Goal: Check status: Check status

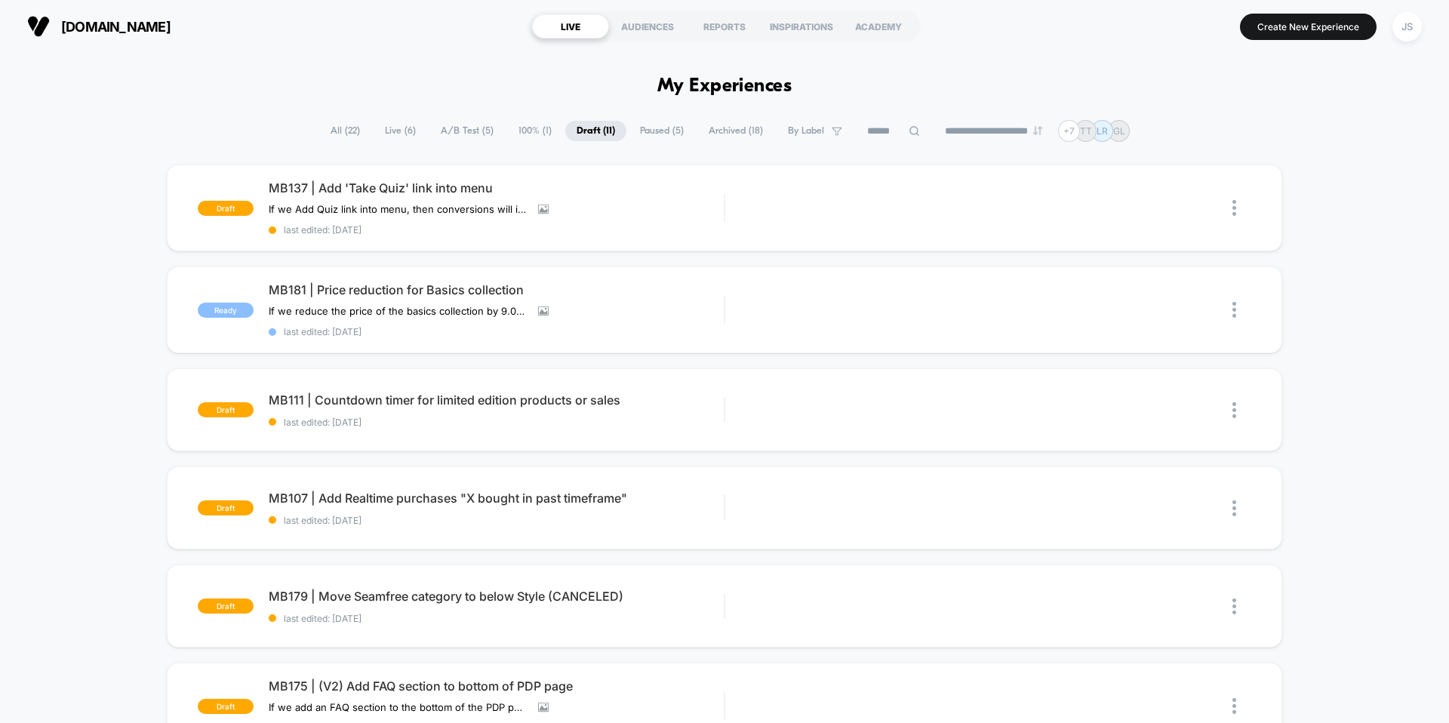
click at [666, 131] on span "Paused ( 5 )" at bounding box center [662, 131] width 66 height 20
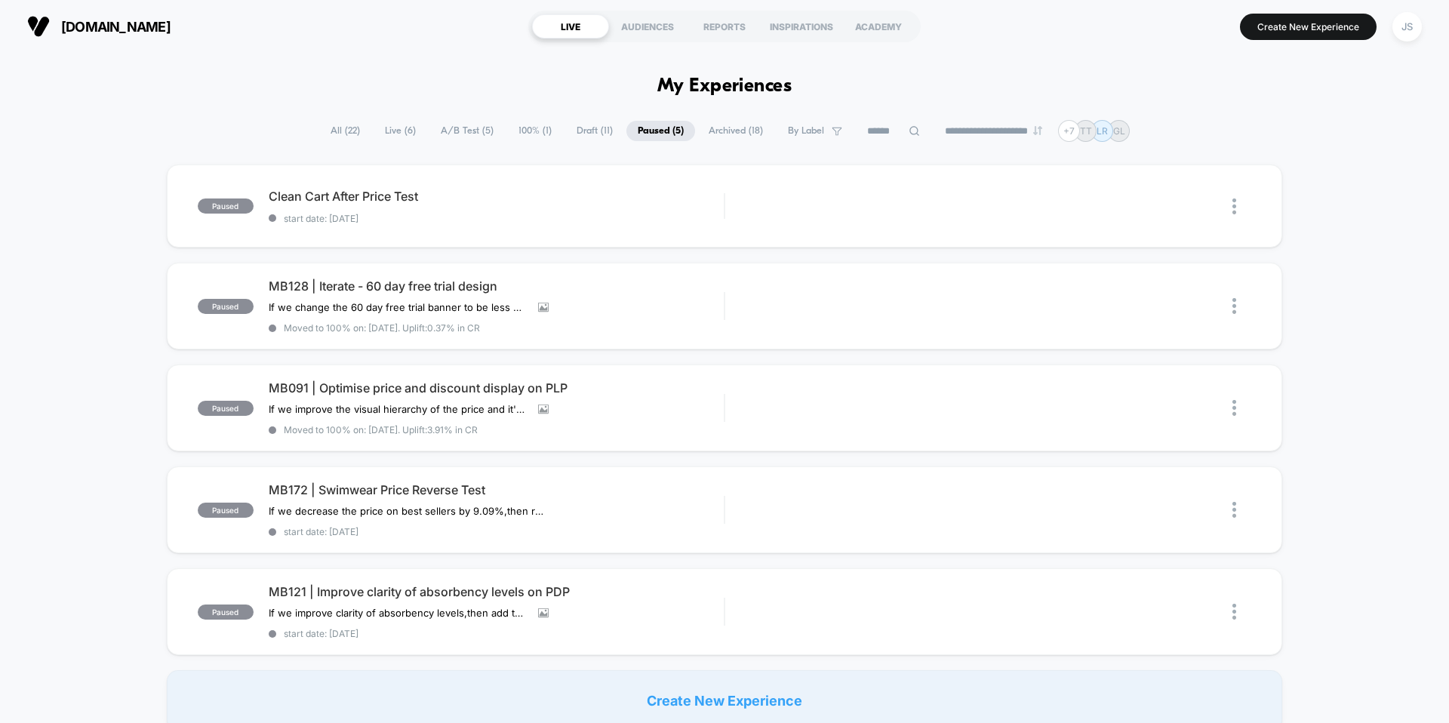
click at [706, 125] on span "Archived ( 18 )" at bounding box center [735, 131] width 77 height 20
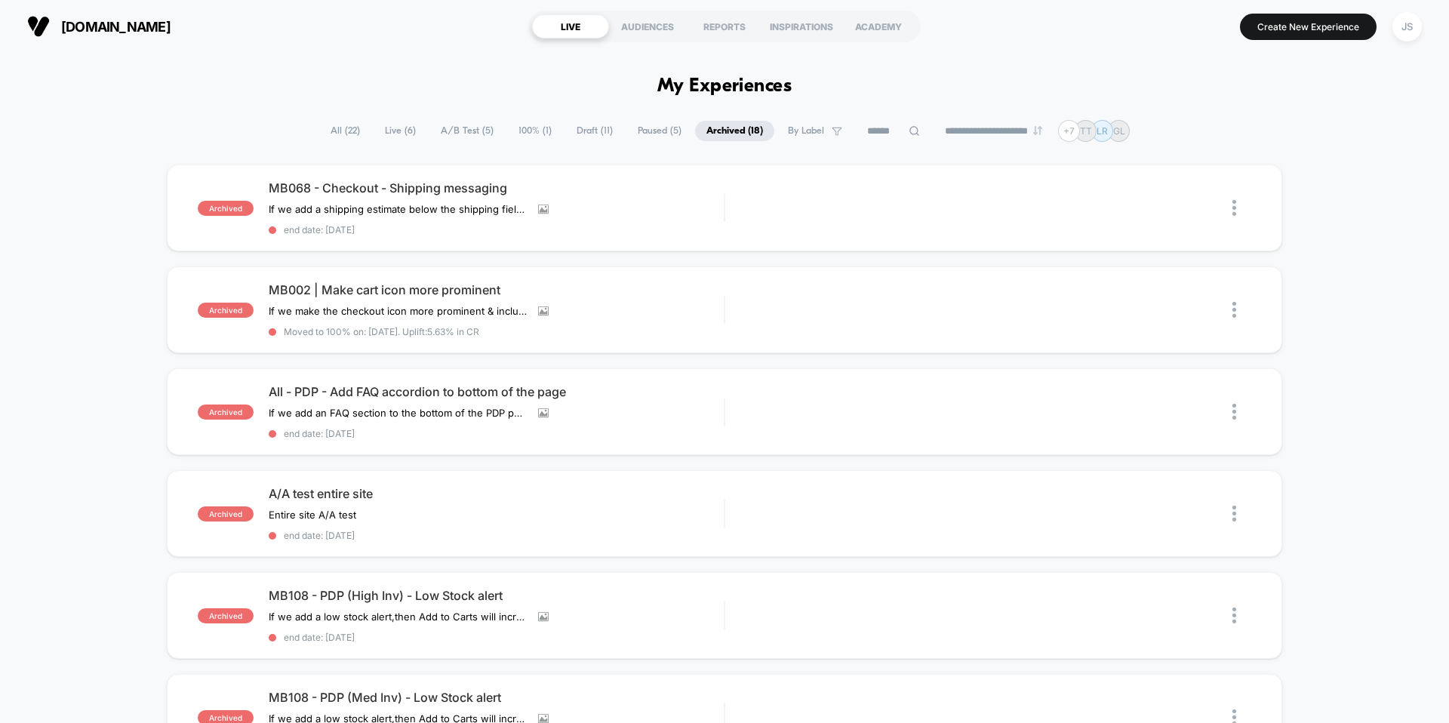
scroll to position [6, 0]
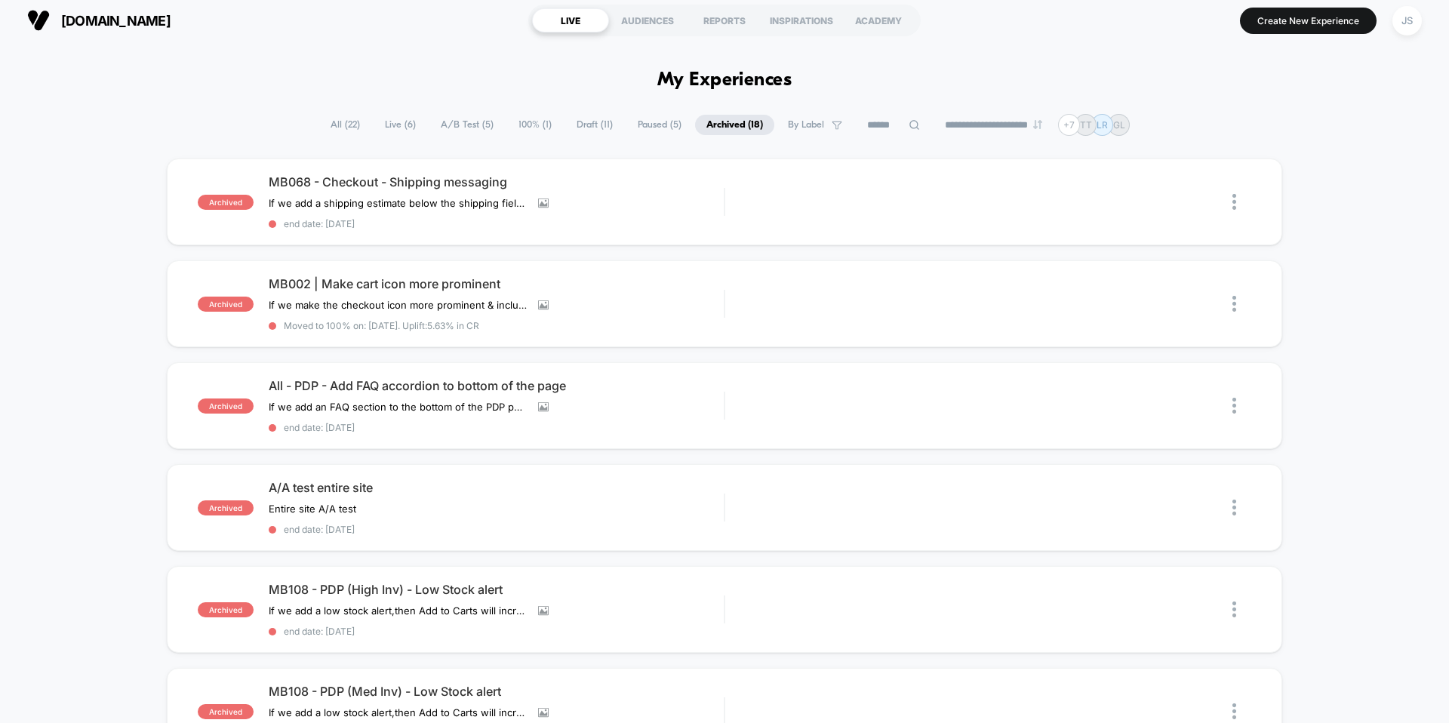
click at [552, 122] on div "**********" at bounding box center [724, 125] width 811 height 22
click at [534, 122] on span "100% ( 1 )" at bounding box center [535, 125] width 56 height 20
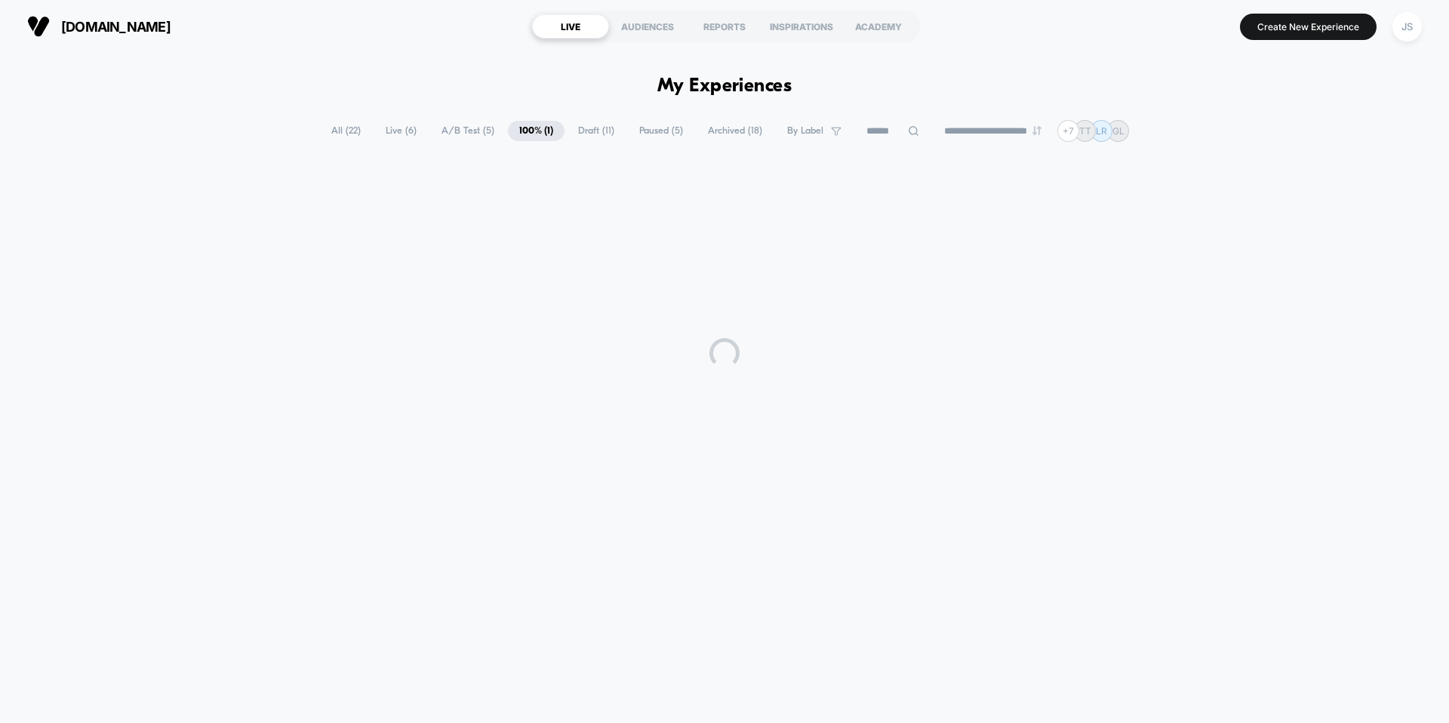
scroll to position [0, 0]
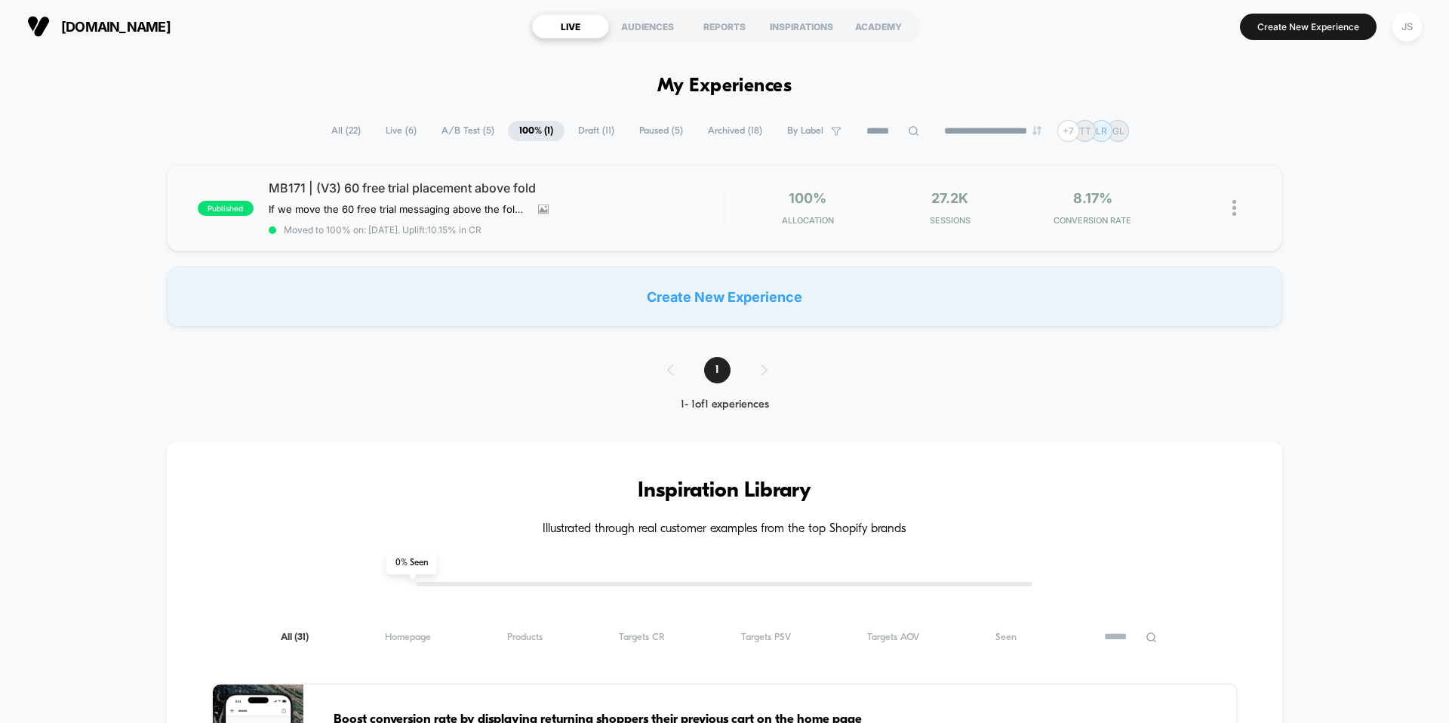
click at [466, 195] on span "MB171 | (V3) 60 free trial placement above fold" at bounding box center [496, 187] width 455 height 15
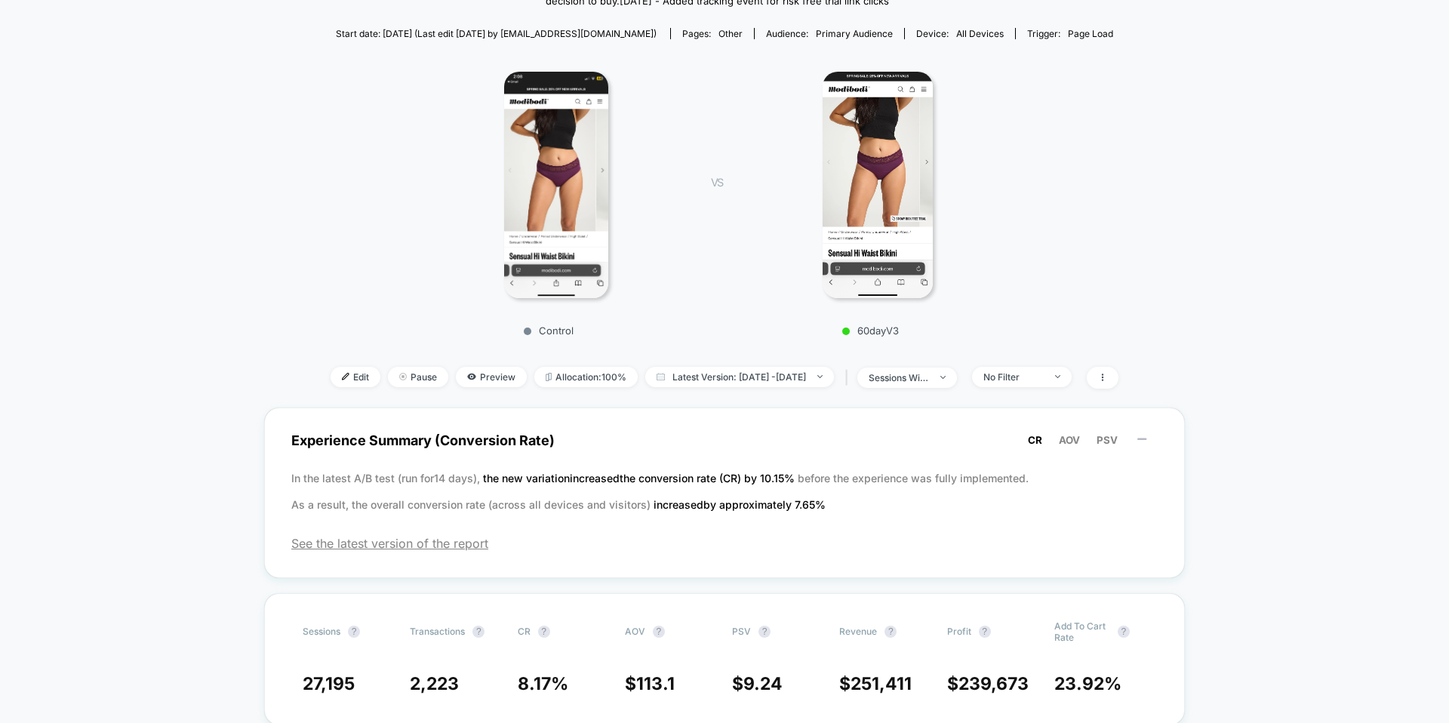
scroll to position [186, 0]
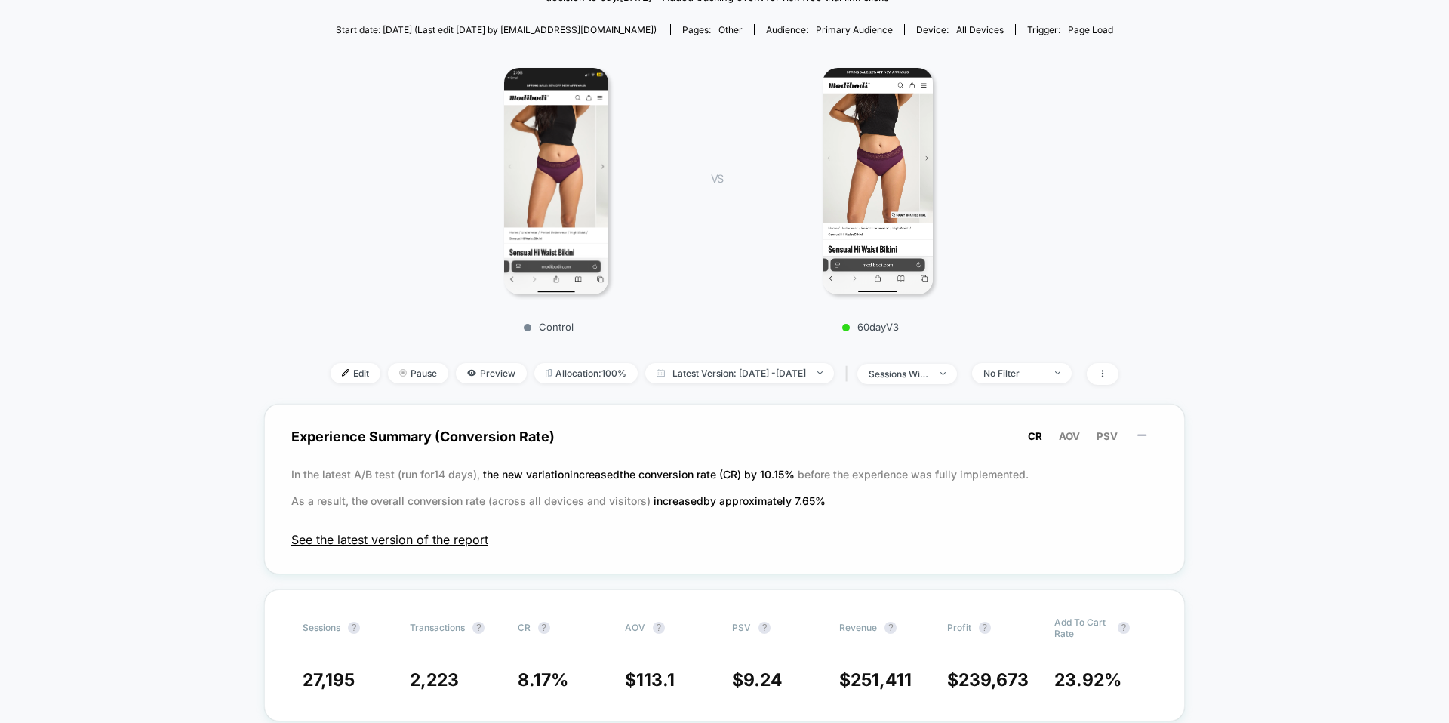
click at [443, 542] on span "See the latest version of the report" at bounding box center [724, 539] width 866 height 15
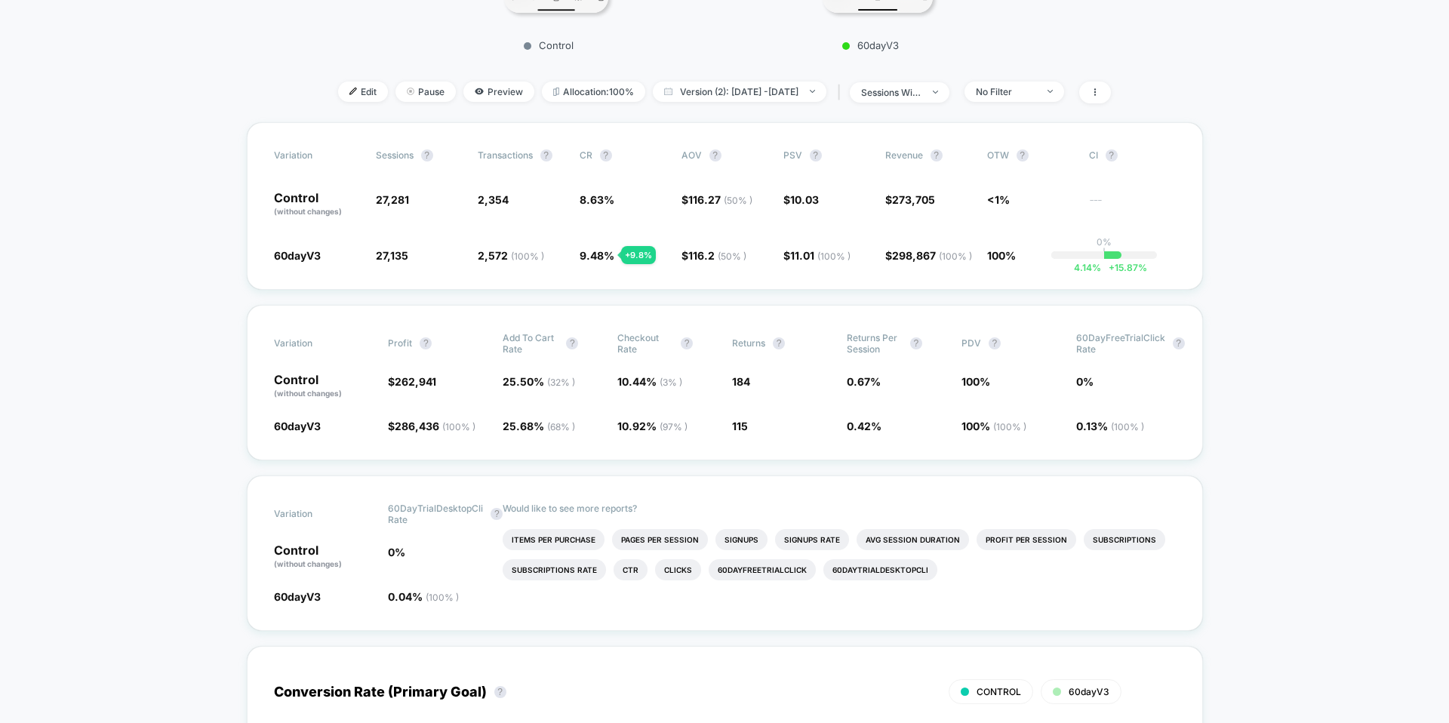
scroll to position [474, 0]
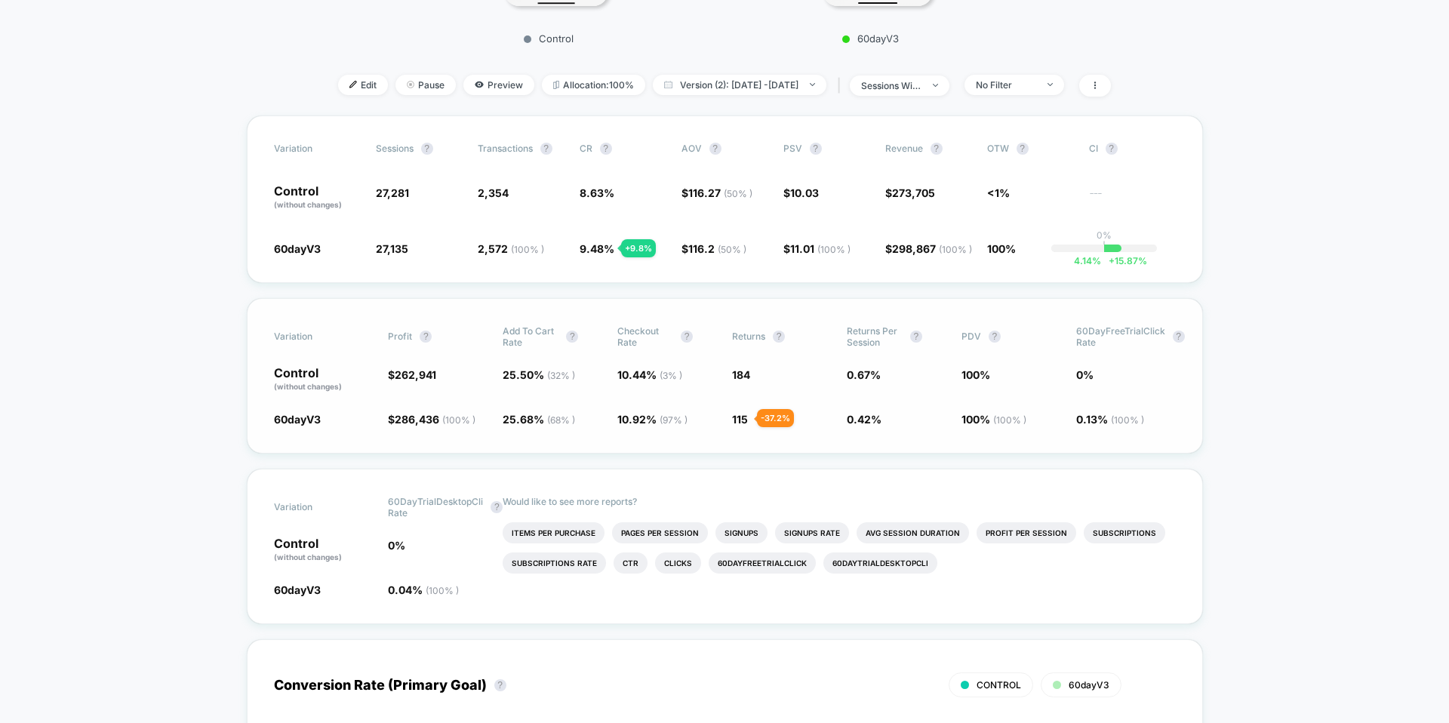
click at [739, 418] on span "115" at bounding box center [740, 419] width 16 height 13
